Goal: Find specific page/section: Find specific page/section

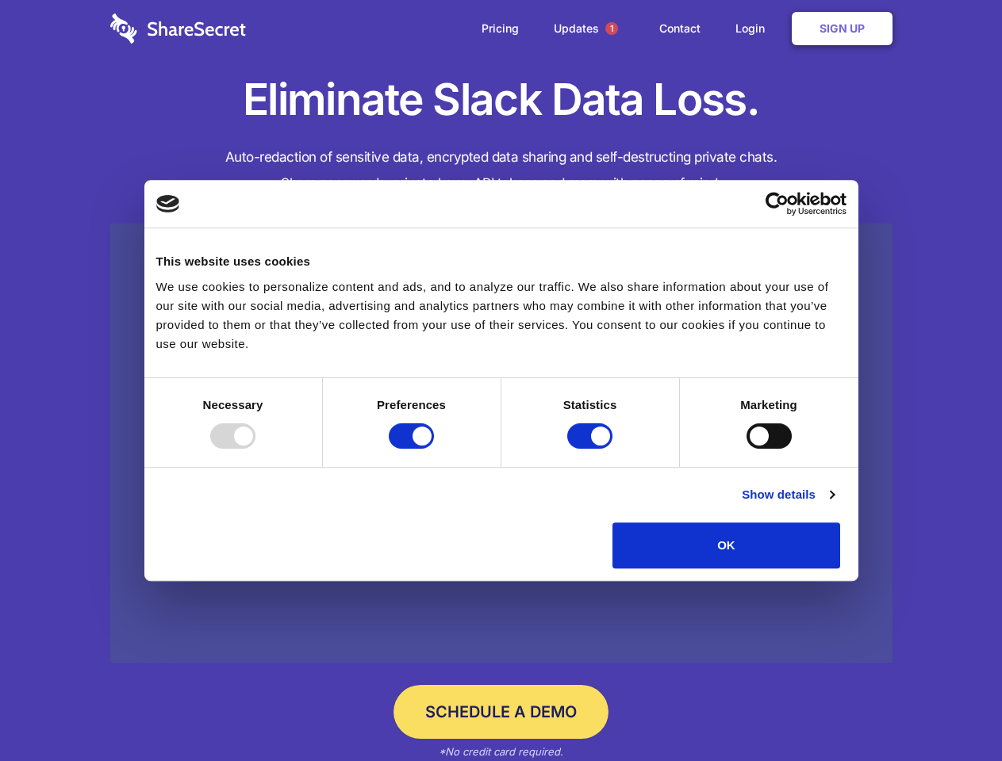
click at [255, 449] on div at bounding box center [232, 436] width 45 height 25
click at [434, 449] on input "Preferences" at bounding box center [411, 436] width 45 height 25
checkbox input "false"
click at [592, 449] on input "Statistics" at bounding box center [589, 436] width 45 height 25
checkbox input "false"
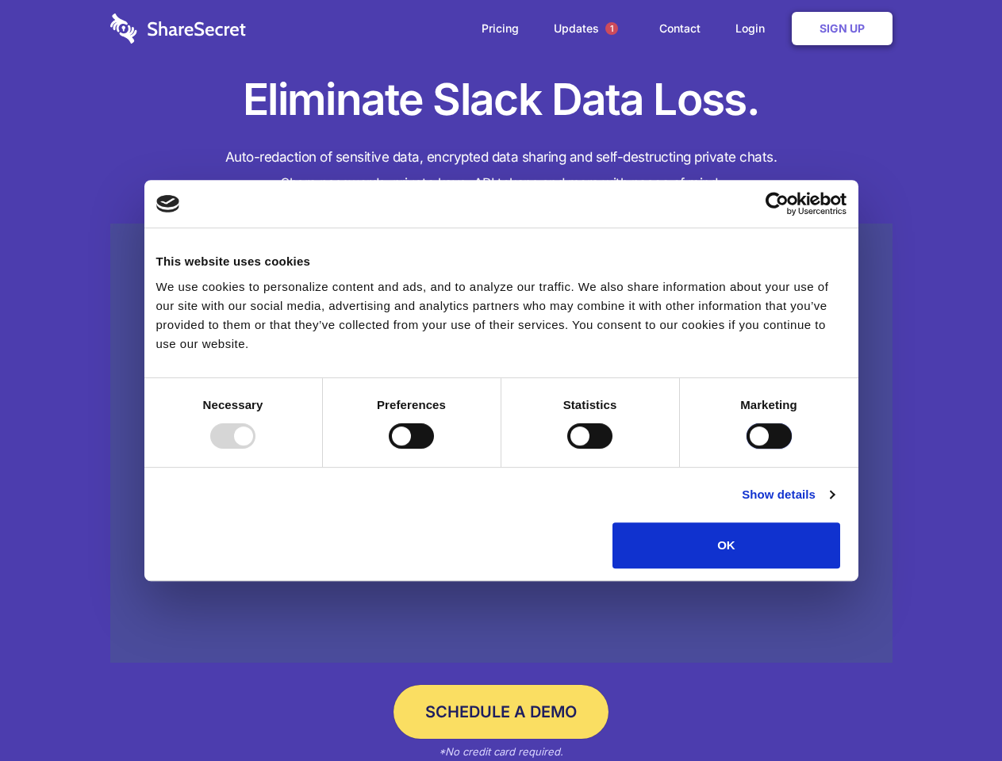
click at [746, 449] on input "Marketing" at bounding box center [768, 436] width 45 height 25
checkbox input "true"
click at [834, 504] on link "Show details" at bounding box center [788, 494] width 92 height 19
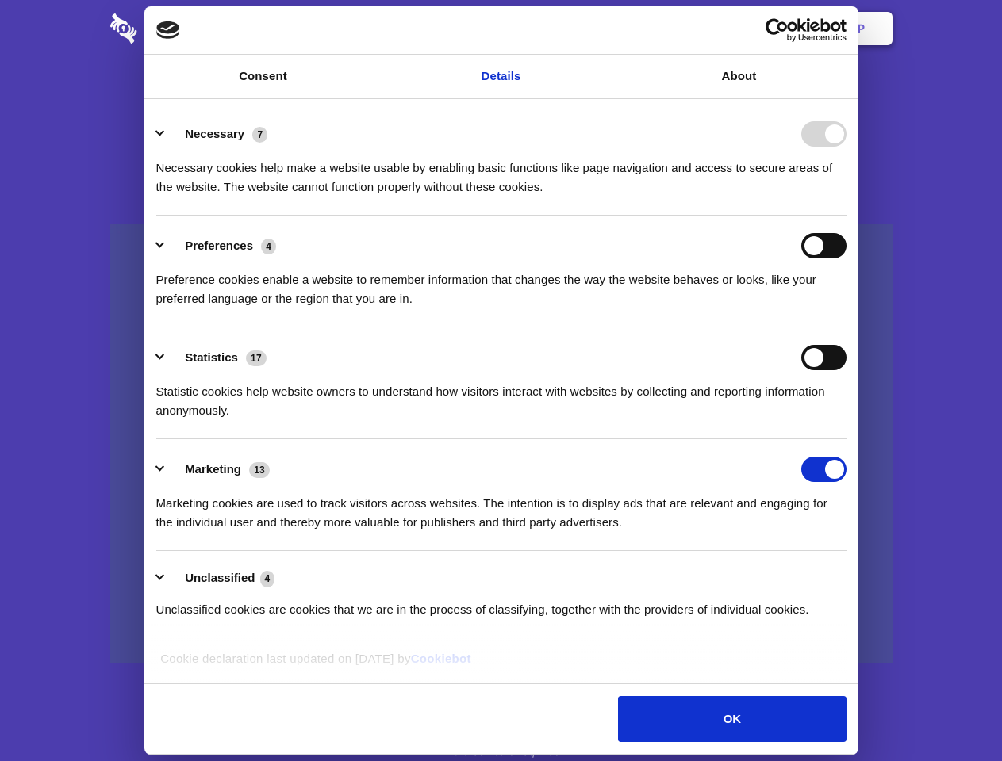
click at [846, 216] on li "Necessary 7 Necessary cookies help make a website usable by enabling basic func…" at bounding box center [501, 160] width 690 height 112
click at [611, 29] on span "1" at bounding box center [611, 28] width 13 height 13
